Goal: Obtain resource: Download file/media

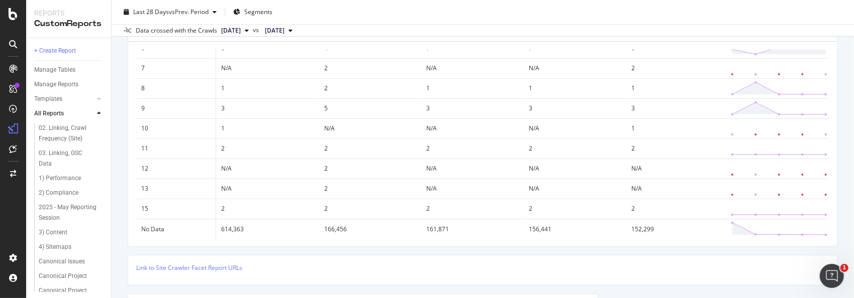
scroll to position [100, 0]
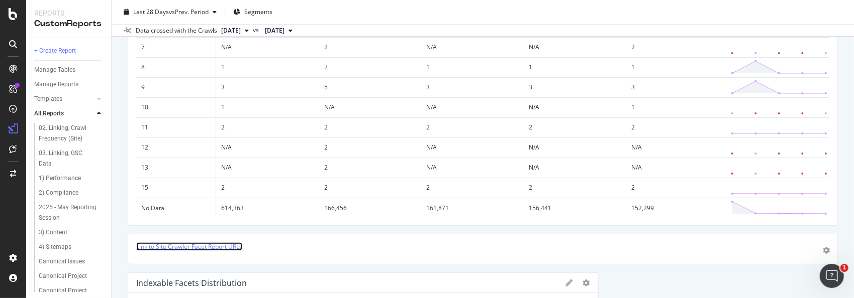
click at [225, 246] on link "Link to Site Crawler Facet Report URLs" at bounding box center [189, 247] width 106 height 9
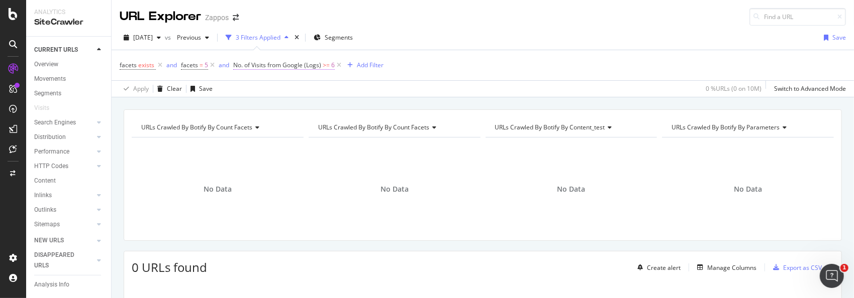
click at [298, 65] on span "No. of Visits from Google (Logs)" at bounding box center [277, 65] width 88 height 9
click at [489, 35] on div "2025 Jul. 7th vs Previous 3 Filters Applied Segments Save" at bounding box center [483, 40] width 742 height 20
click at [283, 64] on span "No. of Visits from Google (Logs)" at bounding box center [277, 65] width 88 height 9
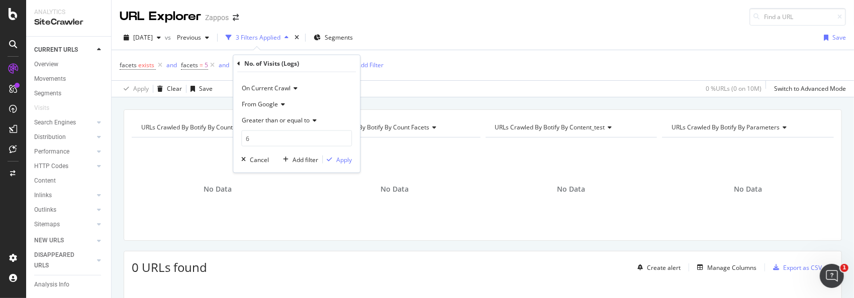
click at [294, 86] on icon at bounding box center [293, 88] width 7 height 6
click at [278, 106] on icon at bounding box center [281, 104] width 7 height 6
click at [418, 99] on div "URLs Crawled By Botify By Count Facets Chart (by Value) Table Expand Export as …" at bounding box center [483, 109] width 742 height 24
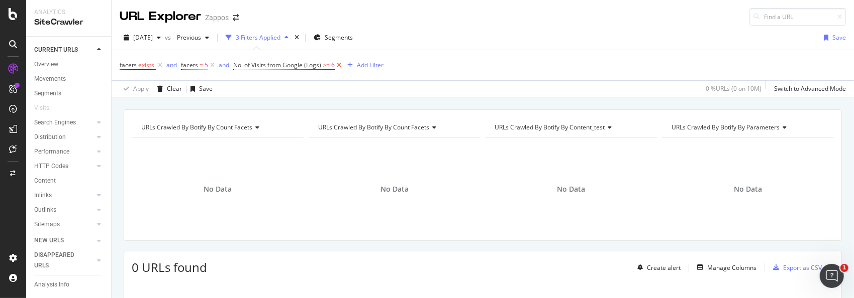
click at [336, 64] on icon at bounding box center [339, 65] width 9 height 10
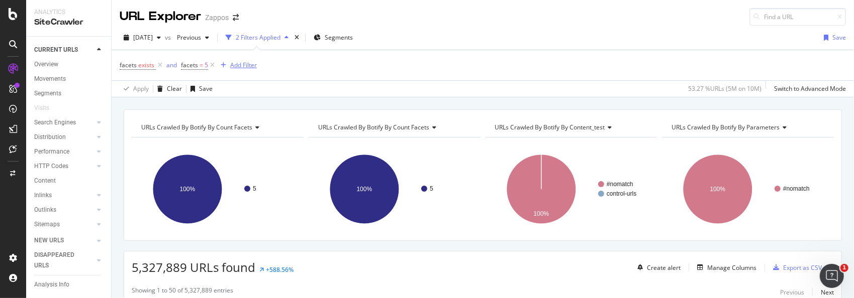
click at [237, 63] on div "Add Filter" at bounding box center [243, 65] width 27 height 9
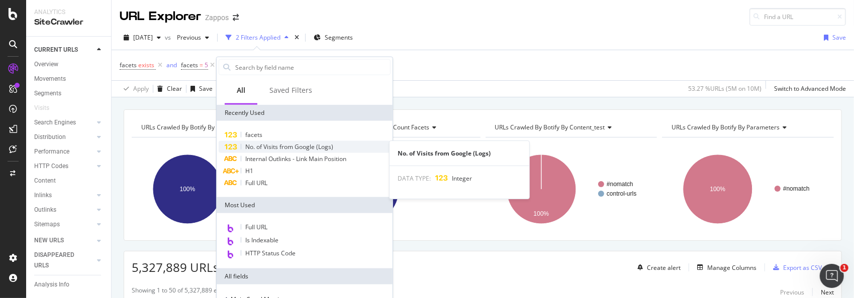
click at [283, 146] on span "No. of Visits from Google (Logs)" at bounding box center [289, 147] width 88 height 9
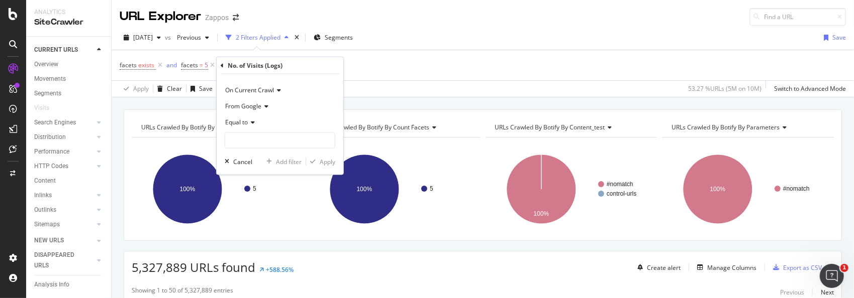
click at [254, 121] on icon at bounding box center [251, 123] width 7 height 6
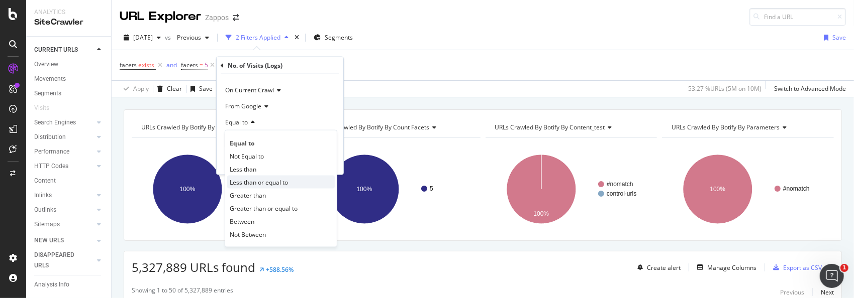
click at [275, 180] on span "Less than or equal to" at bounding box center [259, 182] width 58 height 9
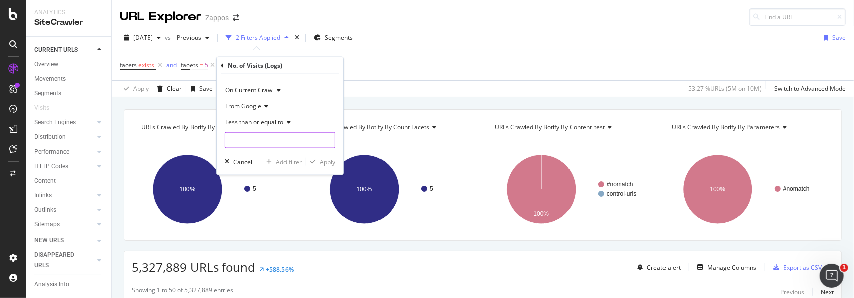
click at [260, 142] on input "number" at bounding box center [280, 141] width 111 height 16
type input "0"
click at [321, 162] on div "Apply" at bounding box center [328, 161] width 16 height 9
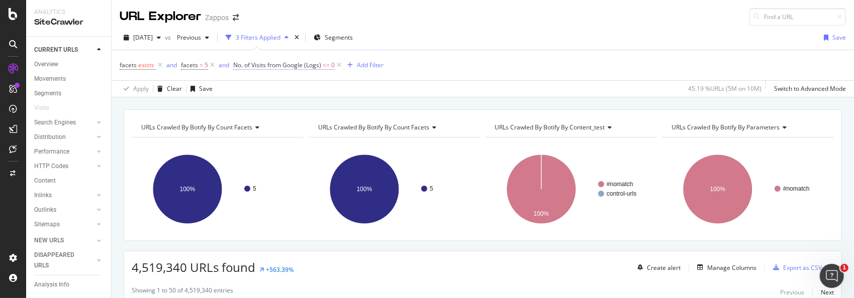
click at [328, 66] on span "<=" at bounding box center [326, 65] width 7 height 9
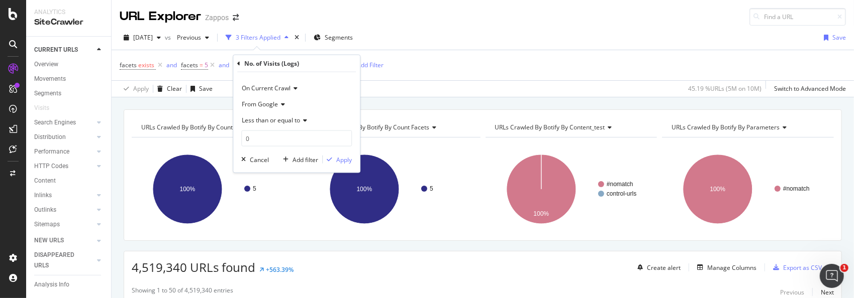
click at [295, 122] on span "Less than or equal to" at bounding box center [271, 120] width 58 height 9
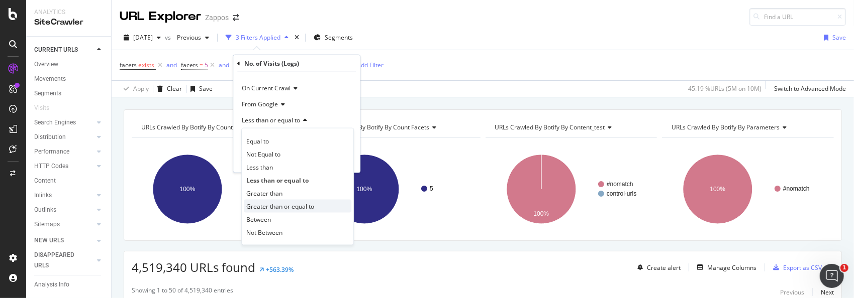
click at [268, 207] on span "Greater than or equal to" at bounding box center [280, 206] width 68 height 9
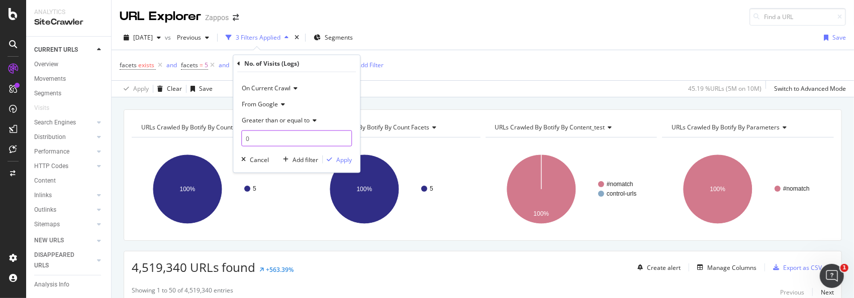
click at [258, 136] on input "0" at bounding box center [296, 139] width 111 height 16
type input "1"
drag, startPoint x: 339, startPoint y: 157, endPoint x: 589, endPoint y: 78, distance: 262.8
click at [339, 157] on div "Apply" at bounding box center [344, 159] width 16 height 9
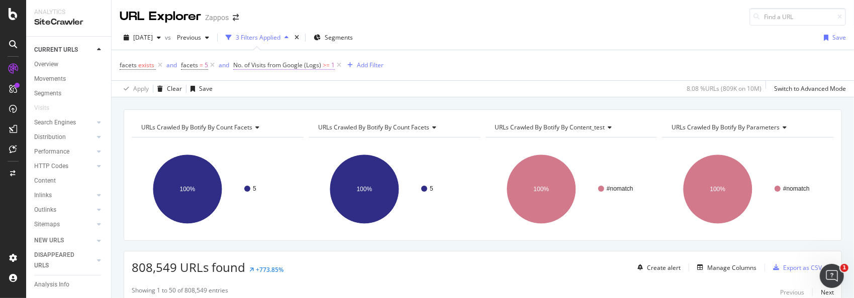
click at [295, 65] on span "No. of Visits from Google (Logs)" at bounding box center [277, 65] width 88 height 9
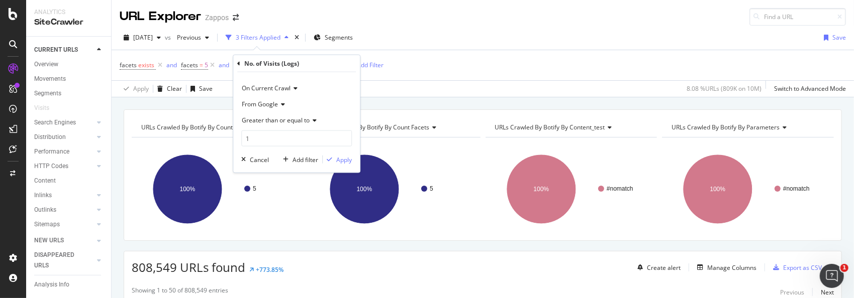
click at [493, 42] on div "2025 Jul. 7th vs Previous 3 Filters Applied Segments Save" at bounding box center [483, 40] width 742 height 20
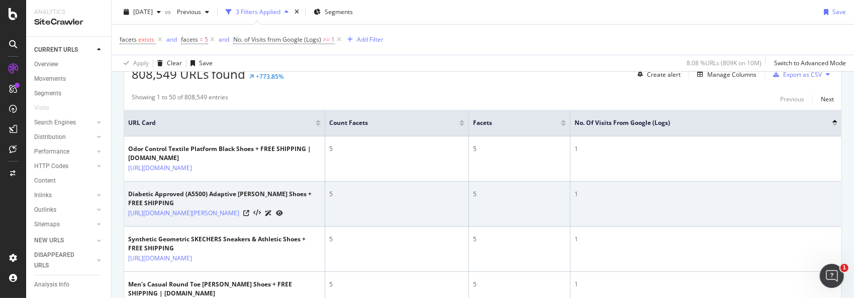
scroll to position [201, 0]
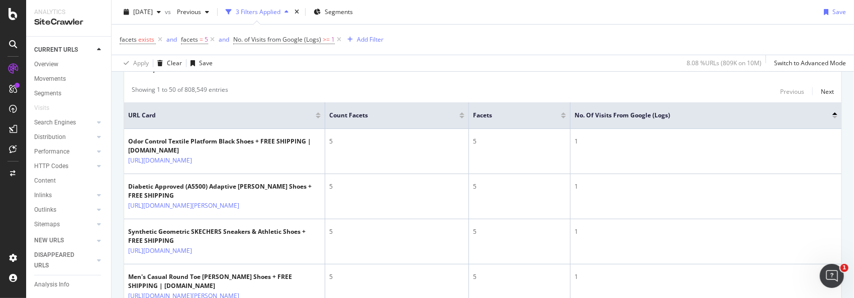
click at [832, 113] on div at bounding box center [834, 114] width 5 height 3
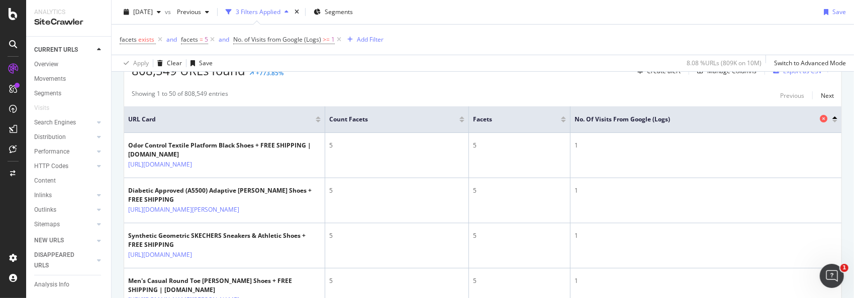
scroll to position [151, 0]
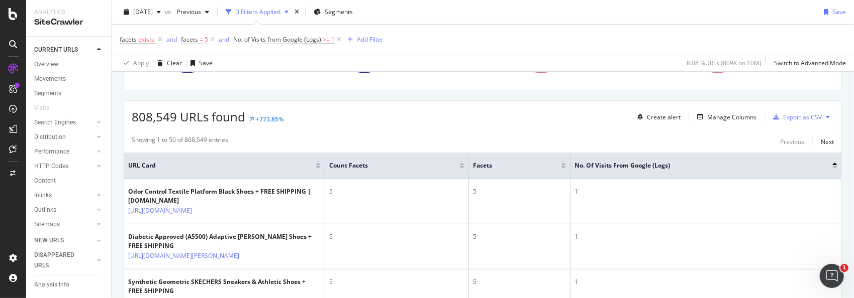
click at [832, 163] on div at bounding box center [834, 164] width 5 height 3
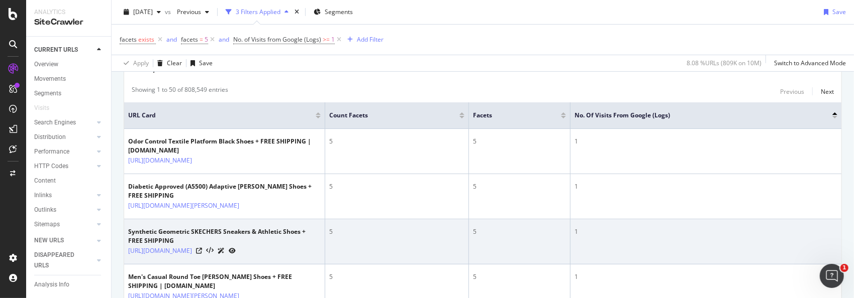
scroll to position [100, 0]
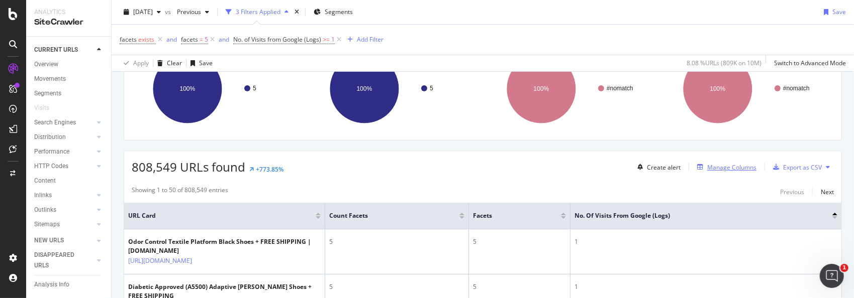
click at [718, 166] on div "Manage Columns" at bounding box center [731, 167] width 49 height 9
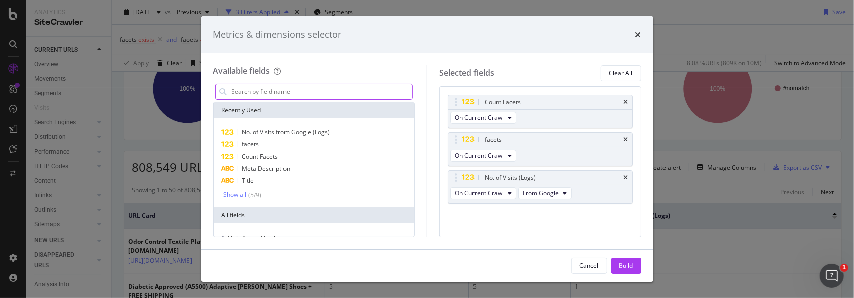
click at [314, 89] on input "modal" at bounding box center [322, 91] width 182 height 15
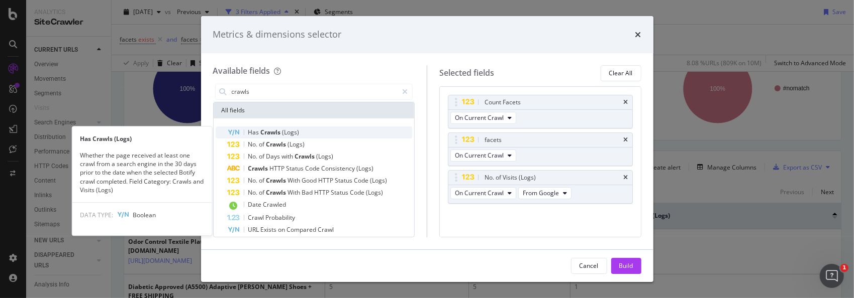
type input "crawls"
click at [306, 131] on div "Has Crawls (Logs)" at bounding box center [320, 133] width 185 height 12
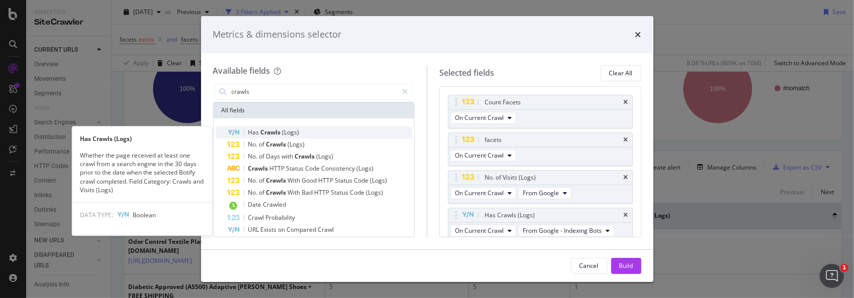
scroll to position [3, 0]
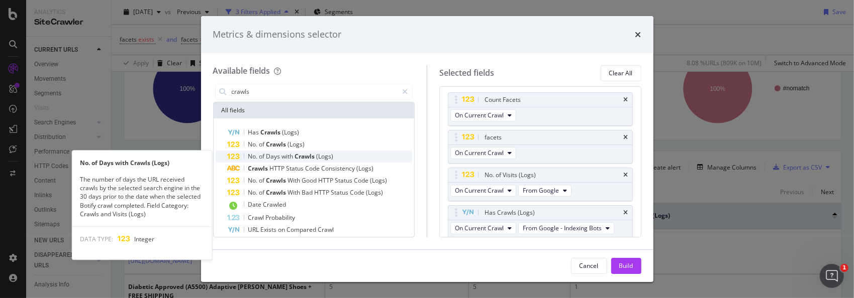
click at [306, 155] on span "Crawls" at bounding box center [306, 156] width 22 height 9
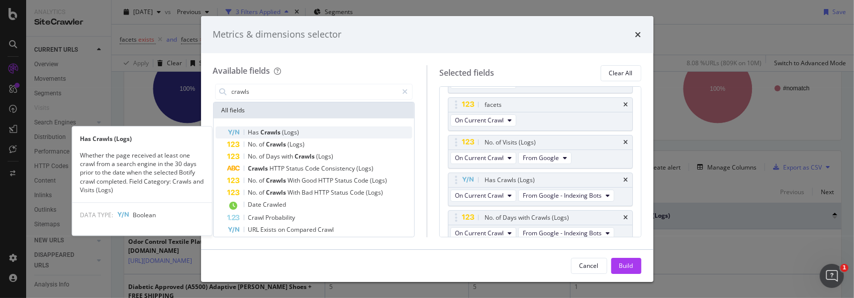
scroll to position [40, 0]
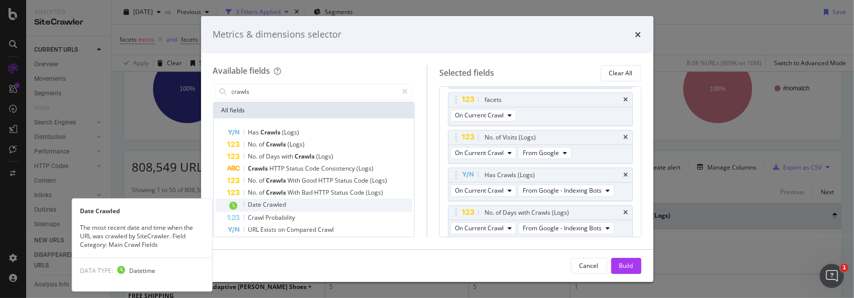
click at [306, 204] on div "Date Crawled" at bounding box center [320, 205] width 185 height 13
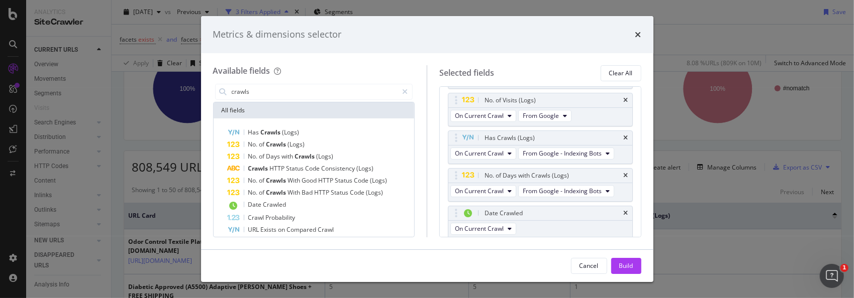
scroll to position [31, 0]
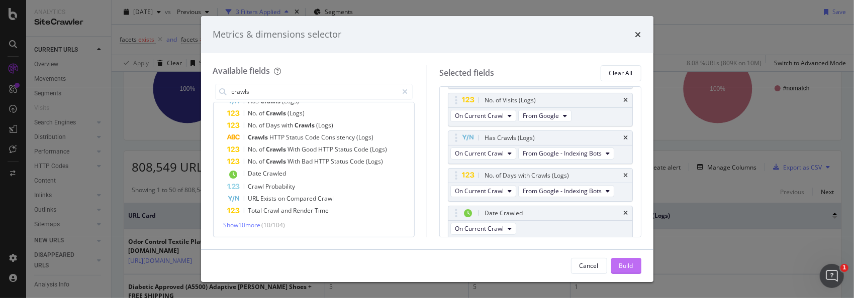
click at [620, 263] on div "Build" at bounding box center [626, 266] width 14 height 9
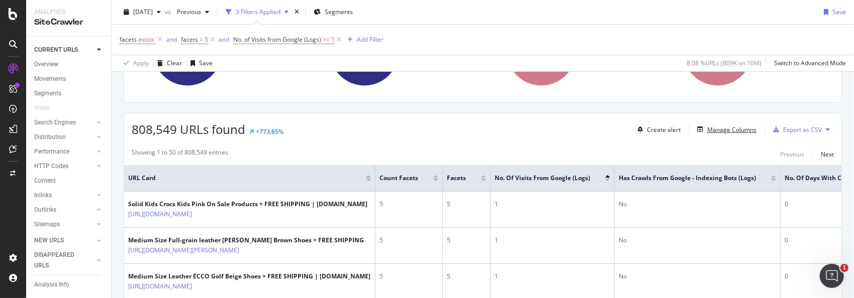
scroll to position [151, 0]
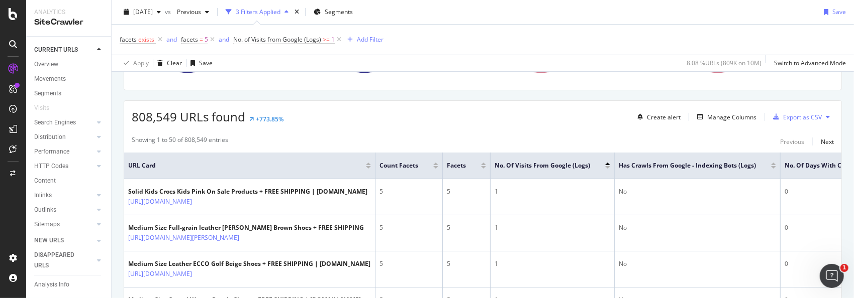
click at [607, 163] on div at bounding box center [607, 164] width 5 height 3
click at [606, 163] on div at bounding box center [607, 164] width 5 height 3
click at [606, 167] on div at bounding box center [607, 167] width 5 height 3
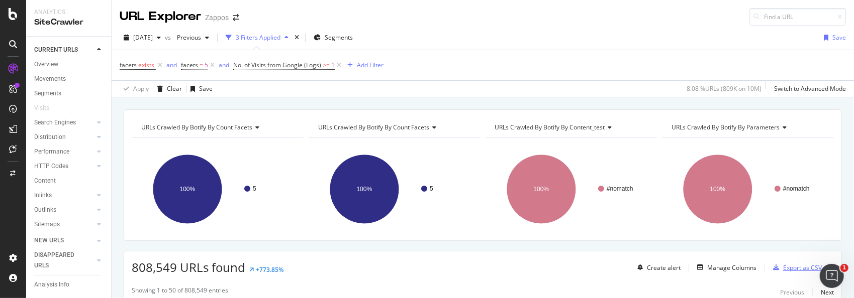
click at [793, 267] on div "Export as CSV" at bounding box center [802, 268] width 39 height 9
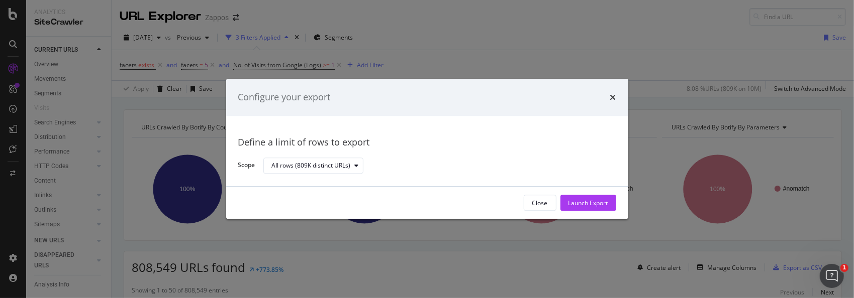
drag, startPoint x: 589, startPoint y: 197, endPoint x: 639, endPoint y: 188, distance: 51.0
click at [589, 196] on div "Launch Export" at bounding box center [588, 203] width 40 height 15
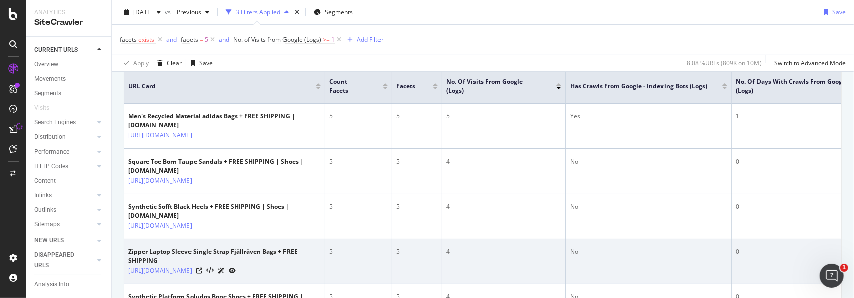
scroll to position [201, 0]
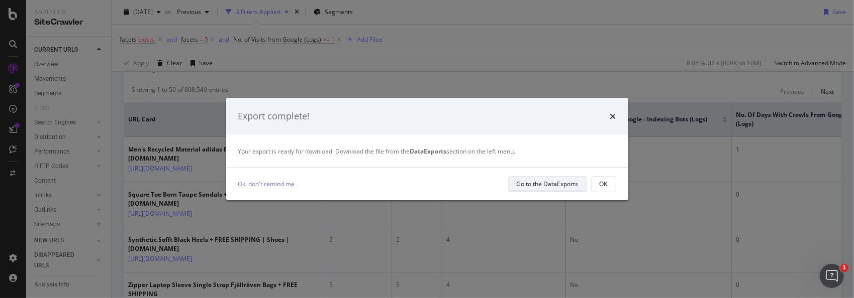
click at [529, 184] on div "Go to the DataExports" at bounding box center [547, 184] width 62 height 9
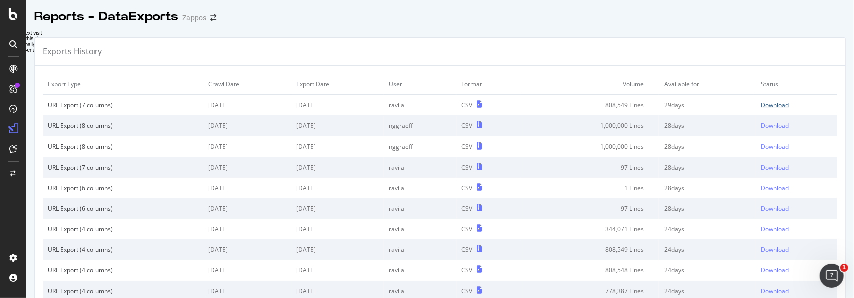
click at [760, 104] on div "Download" at bounding box center [774, 105] width 28 height 9
drag, startPoint x: 819, startPoint y: 29, endPoint x: 823, endPoint y: 23, distance: 7.5
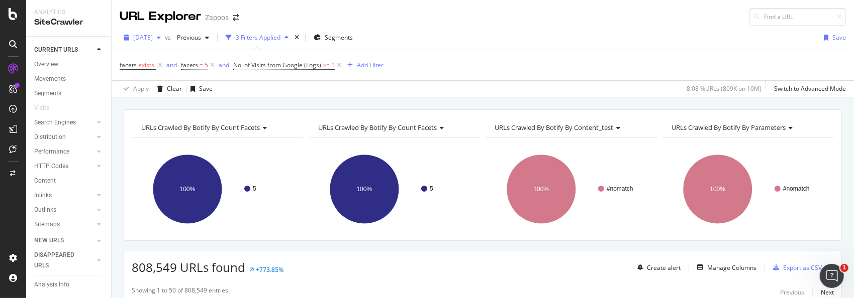
click at [161, 35] on icon "button" at bounding box center [159, 38] width 4 height 6
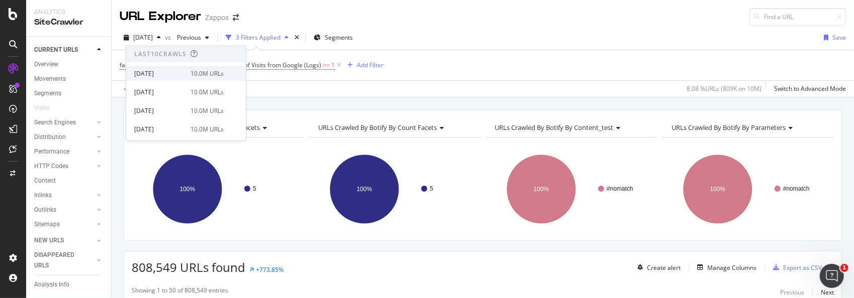
click at [167, 73] on div "[DATE]" at bounding box center [159, 73] width 50 height 9
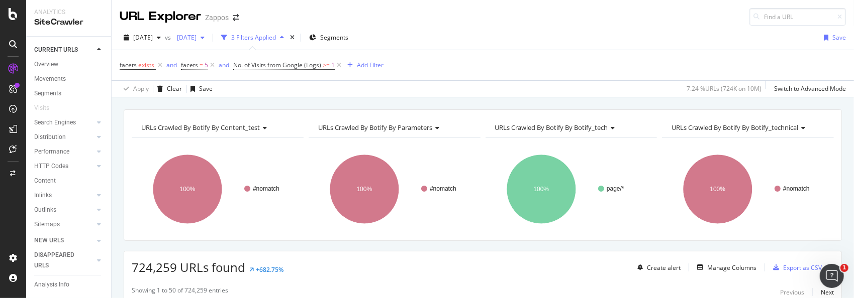
click at [204, 35] on icon "button" at bounding box center [202, 38] width 4 height 6
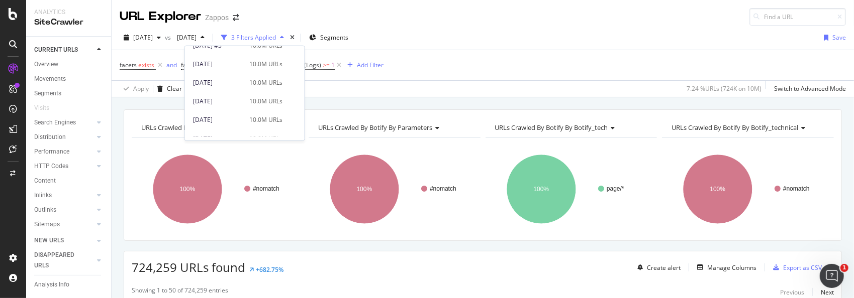
scroll to position [402, 0]
click at [251, 133] on div "10.0M URLs" at bounding box center [265, 133] width 33 height 9
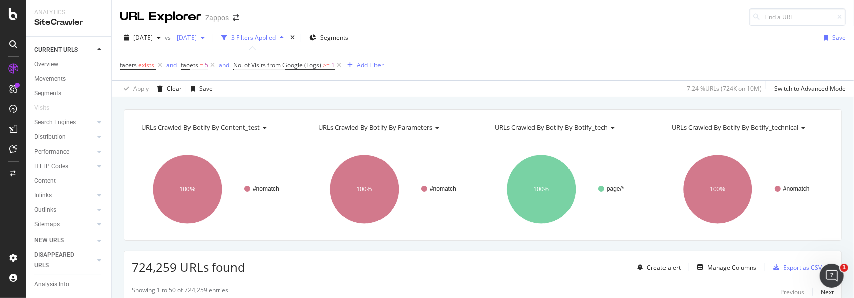
click at [208, 38] on div "button" at bounding box center [202, 38] width 12 height 6
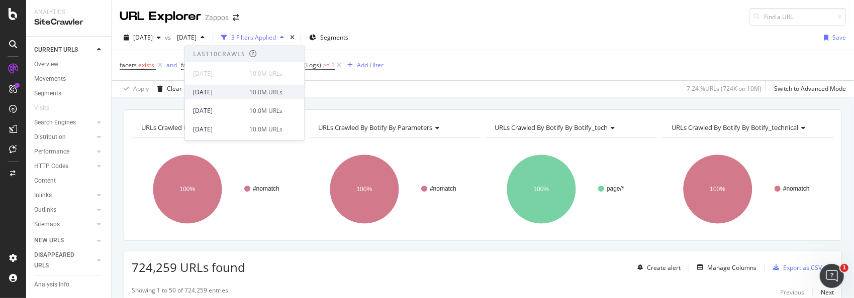
click at [245, 90] on div "2025 Jul. 28th 10.0M URLs" at bounding box center [237, 91] width 89 height 9
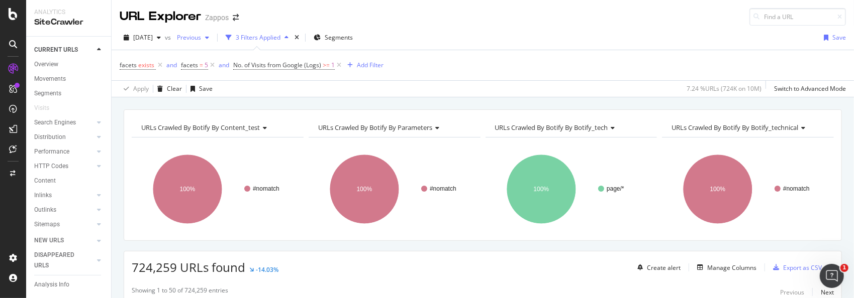
click at [209, 35] on icon "button" at bounding box center [207, 38] width 4 height 6
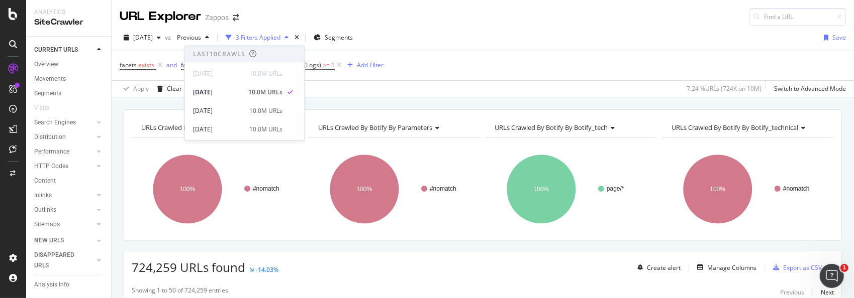
click at [523, 27] on div "2025 Aug. 4th vs Previous 3 Filters Applied Segments Save facets exists and fac…" at bounding box center [483, 62] width 742 height 72
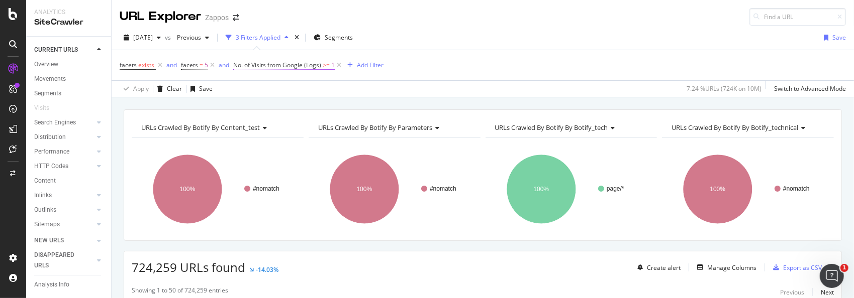
click at [271, 62] on span "No. of Visits from Google (Logs)" at bounding box center [277, 65] width 88 height 9
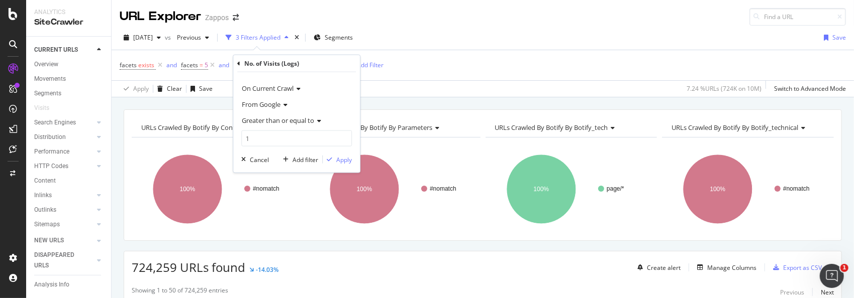
click at [558, 79] on div "facets exists and facets = 5 and No. of Visits from Google (Logs) >= 1 Add Filt…" at bounding box center [483, 65] width 726 height 30
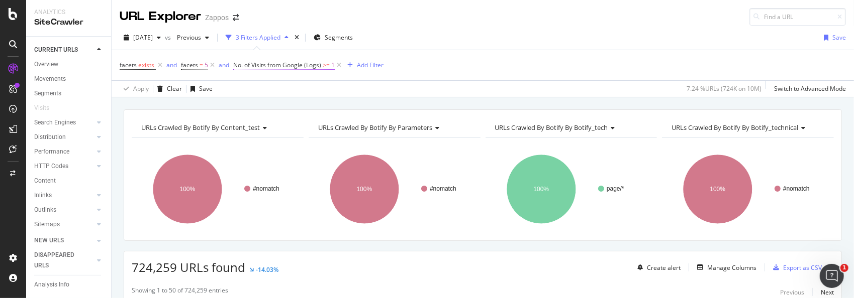
click at [298, 65] on span "No. of Visits from Google (Logs)" at bounding box center [277, 65] width 88 height 9
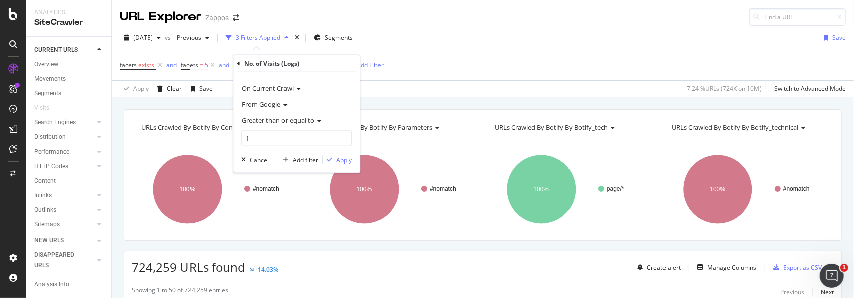
click at [298, 118] on span "Greater than or equal to" at bounding box center [278, 120] width 72 height 9
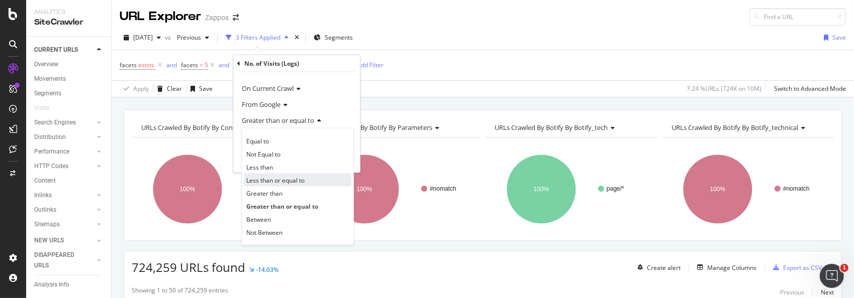
click at [290, 183] on span "Less than or equal to" at bounding box center [275, 180] width 58 height 9
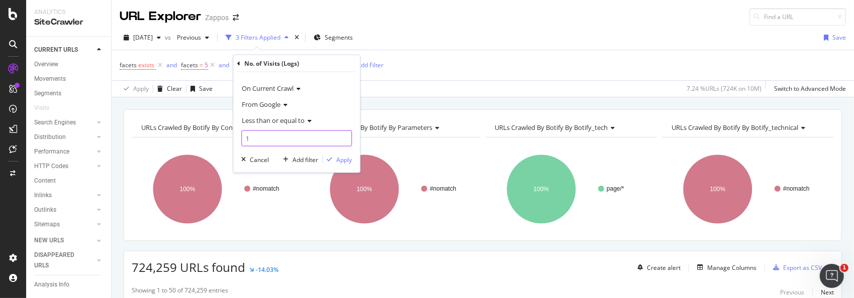
click at [269, 140] on input "1" at bounding box center [296, 139] width 111 height 16
type input "0"
click at [337, 157] on div "Apply" at bounding box center [344, 159] width 16 height 9
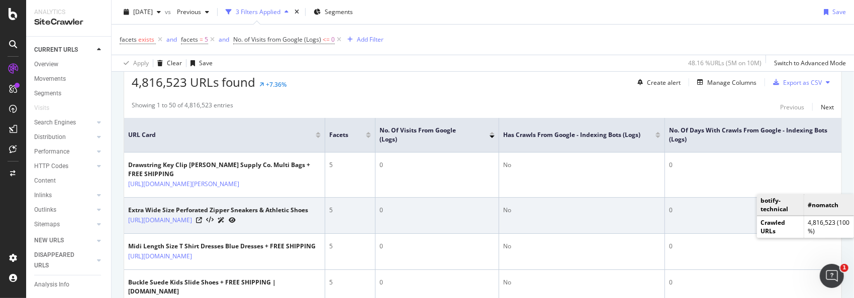
scroll to position [201, 0]
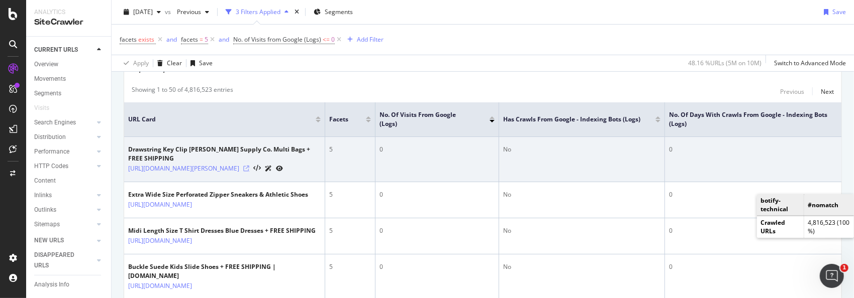
click at [249, 171] on icon at bounding box center [246, 169] width 6 height 6
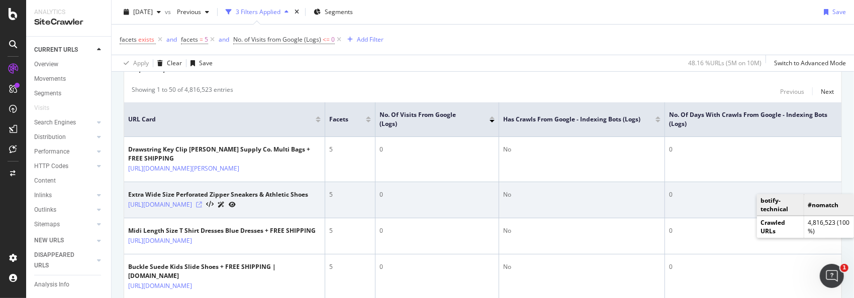
click at [202, 208] on icon at bounding box center [199, 205] width 6 height 6
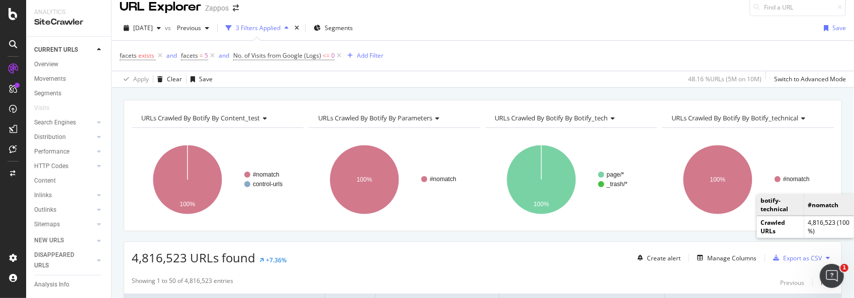
scroll to position [0, 0]
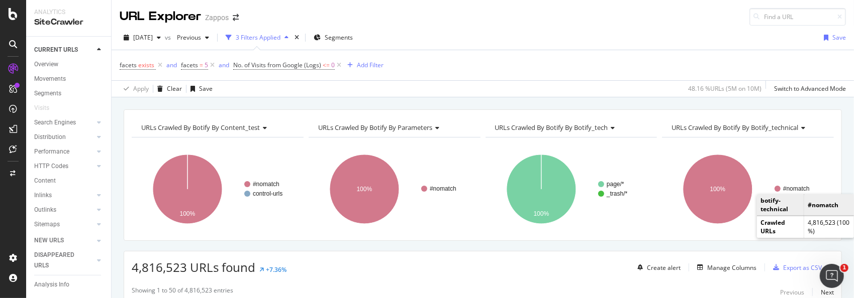
click at [610, 69] on div "facets exists and facets = 5 and No. of Visits from Google (Logs) <= 0 Add Filt…" at bounding box center [483, 65] width 726 height 30
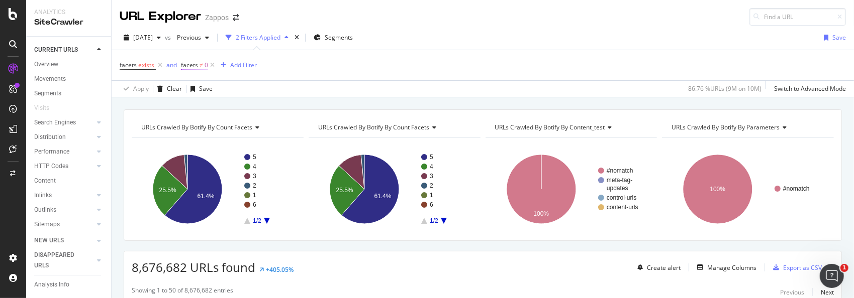
click at [194, 64] on span "facets" at bounding box center [189, 65] width 17 height 9
click at [230, 105] on icon at bounding box center [227, 104] width 7 height 6
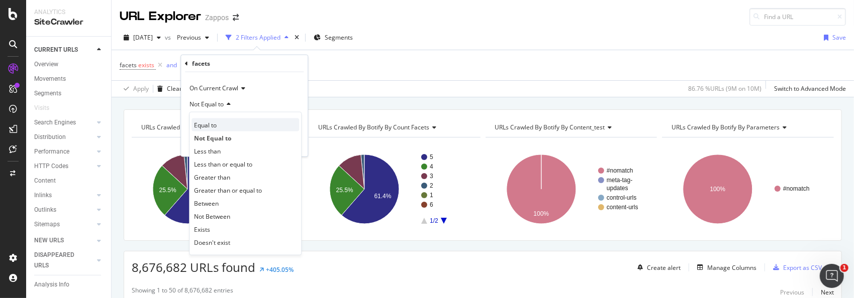
click at [210, 126] on span "Equal to" at bounding box center [205, 125] width 23 height 9
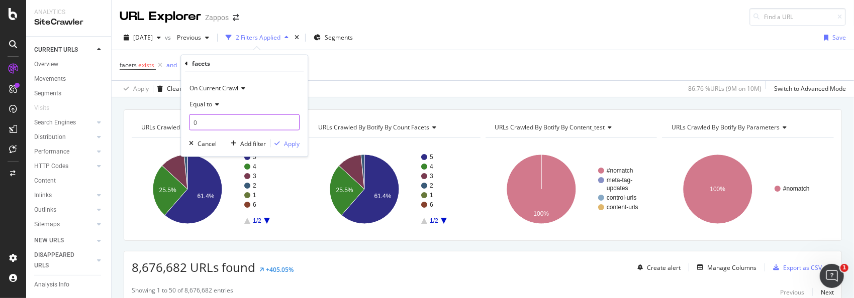
click at [211, 125] on input "0" at bounding box center [244, 123] width 111 height 16
type input "5"
click at [284, 146] on div "Apply" at bounding box center [292, 143] width 16 height 9
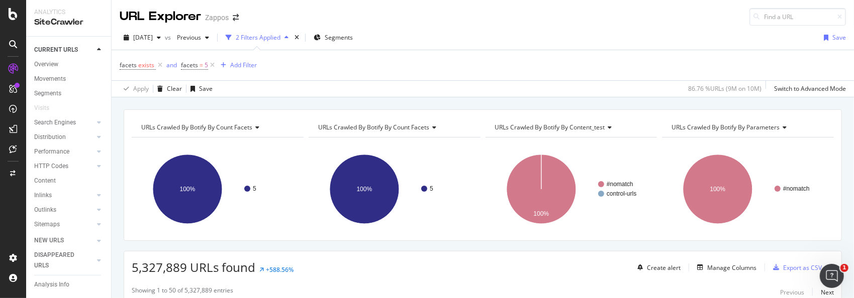
click at [284, 144] on div "5 100% Count Facets Crawled URLs 5 5,327,889 5" at bounding box center [218, 185] width 172 height 95
click at [289, 144] on div "5 100% Count Facets Crawled URLs 5 5,327,889 5" at bounding box center [218, 185] width 172 height 95
click at [550, 71] on div "facets exists and facets = 5 Add Filter" at bounding box center [483, 65] width 726 height 30
drag, startPoint x: 238, startPoint y: 63, endPoint x: 509, endPoint y: 71, distance: 271.4
click at [238, 63] on div "Add Filter" at bounding box center [243, 65] width 27 height 9
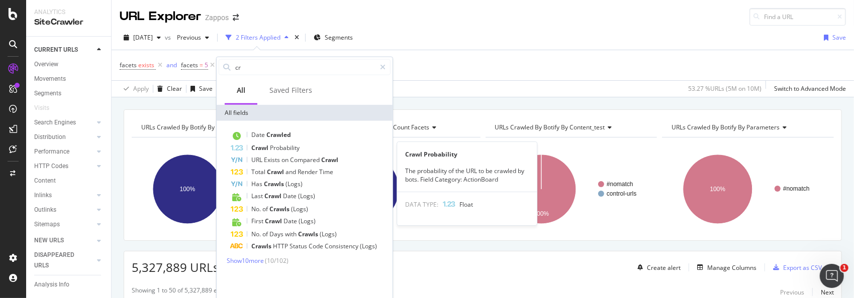
type input "c"
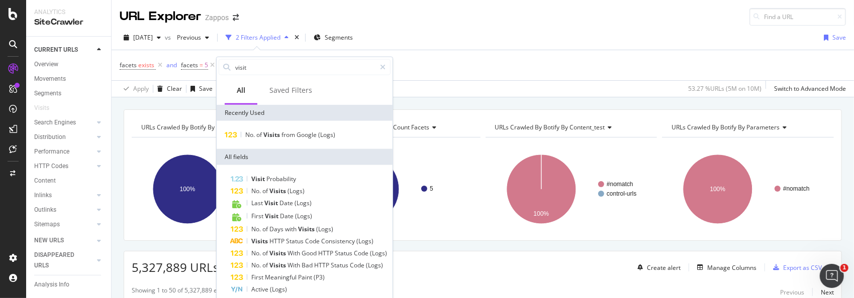
type input "visits"
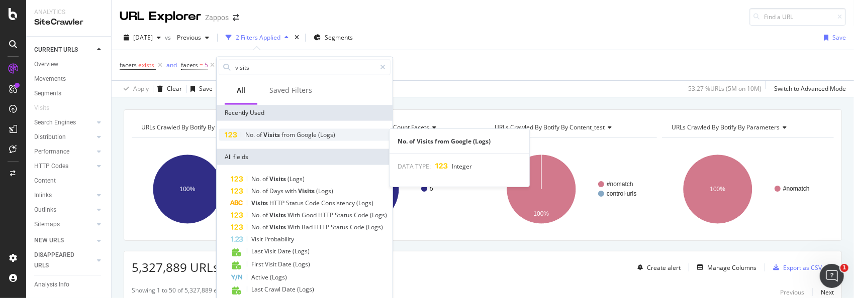
click at [301, 133] on span "Google" at bounding box center [307, 135] width 22 height 9
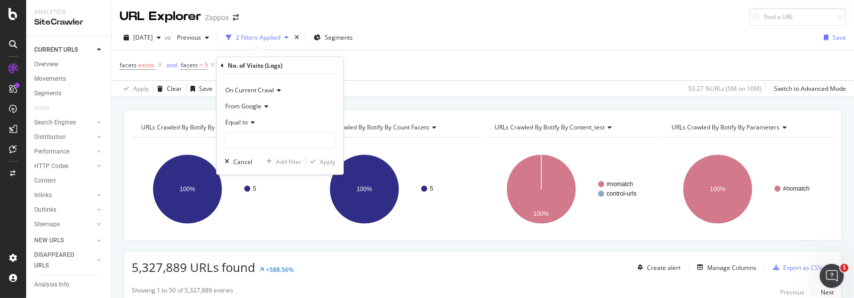
click at [252, 122] on icon at bounding box center [251, 123] width 7 height 6
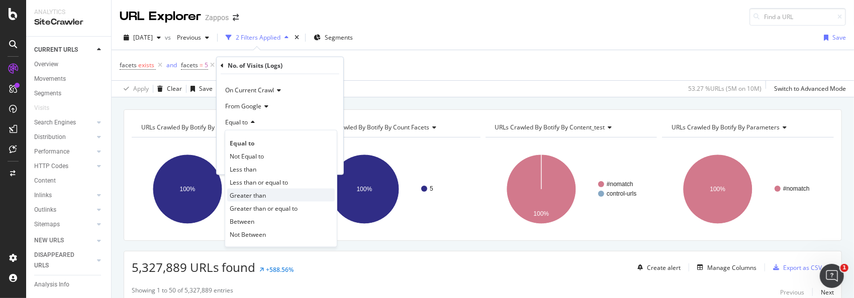
click at [256, 195] on span "Greater than" at bounding box center [248, 195] width 36 height 9
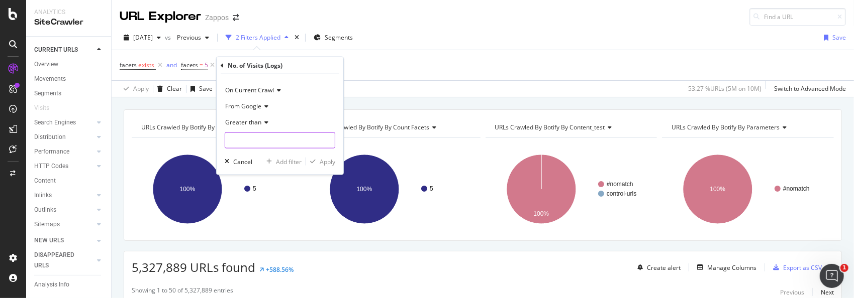
click at [260, 142] on input "number" at bounding box center [280, 141] width 111 height 16
type input "0"
click at [322, 160] on div "Apply" at bounding box center [328, 161] width 16 height 9
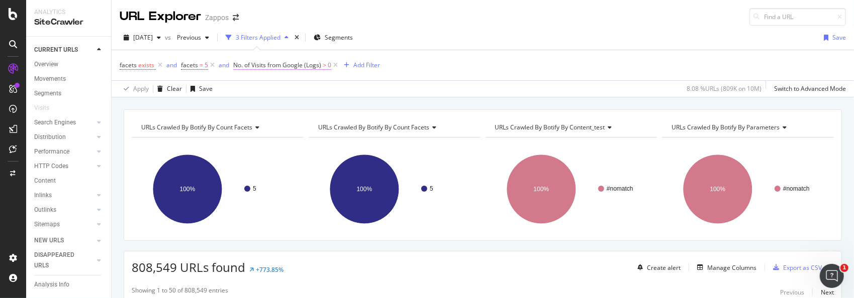
click at [284, 66] on span "No. of Visits from Google (Logs)" at bounding box center [277, 65] width 88 height 9
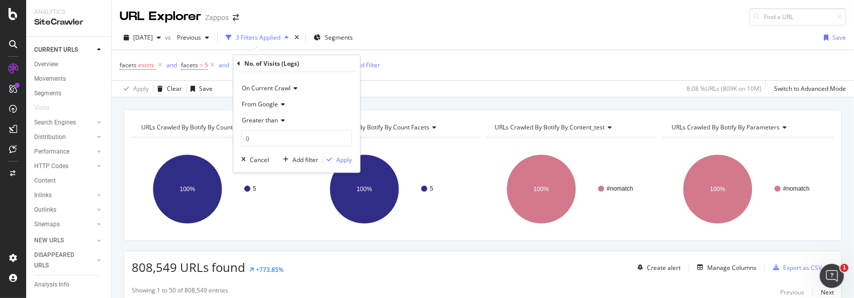
click at [279, 122] on icon at bounding box center [281, 121] width 7 height 6
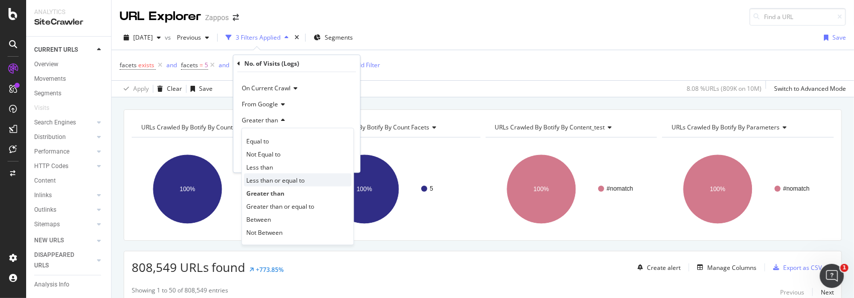
click at [264, 182] on span "Less than or equal to" at bounding box center [275, 180] width 58 height 9
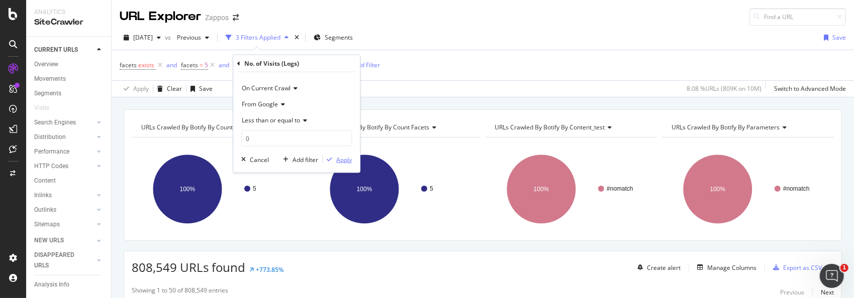
click at [344, 158] on div "Apply" at bounding box center [344, 159] width 16 height 9
